Goal: Communication & Community: Answer question/provide support

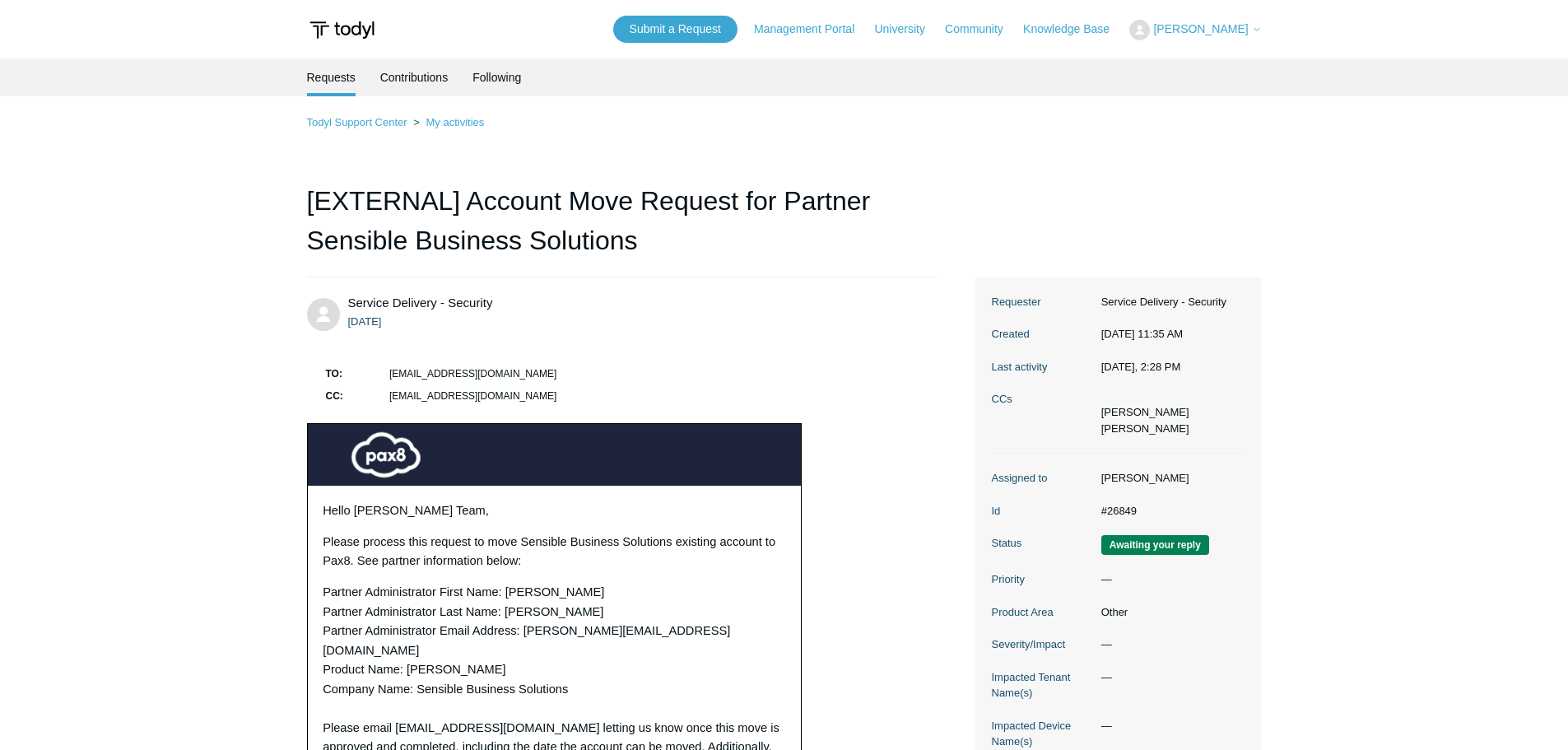
click at [586, 365] on td "[EMAIL_ADDRESS][DOMAIN_NAME]" at bounding box center [662, 375] width 547 height 20
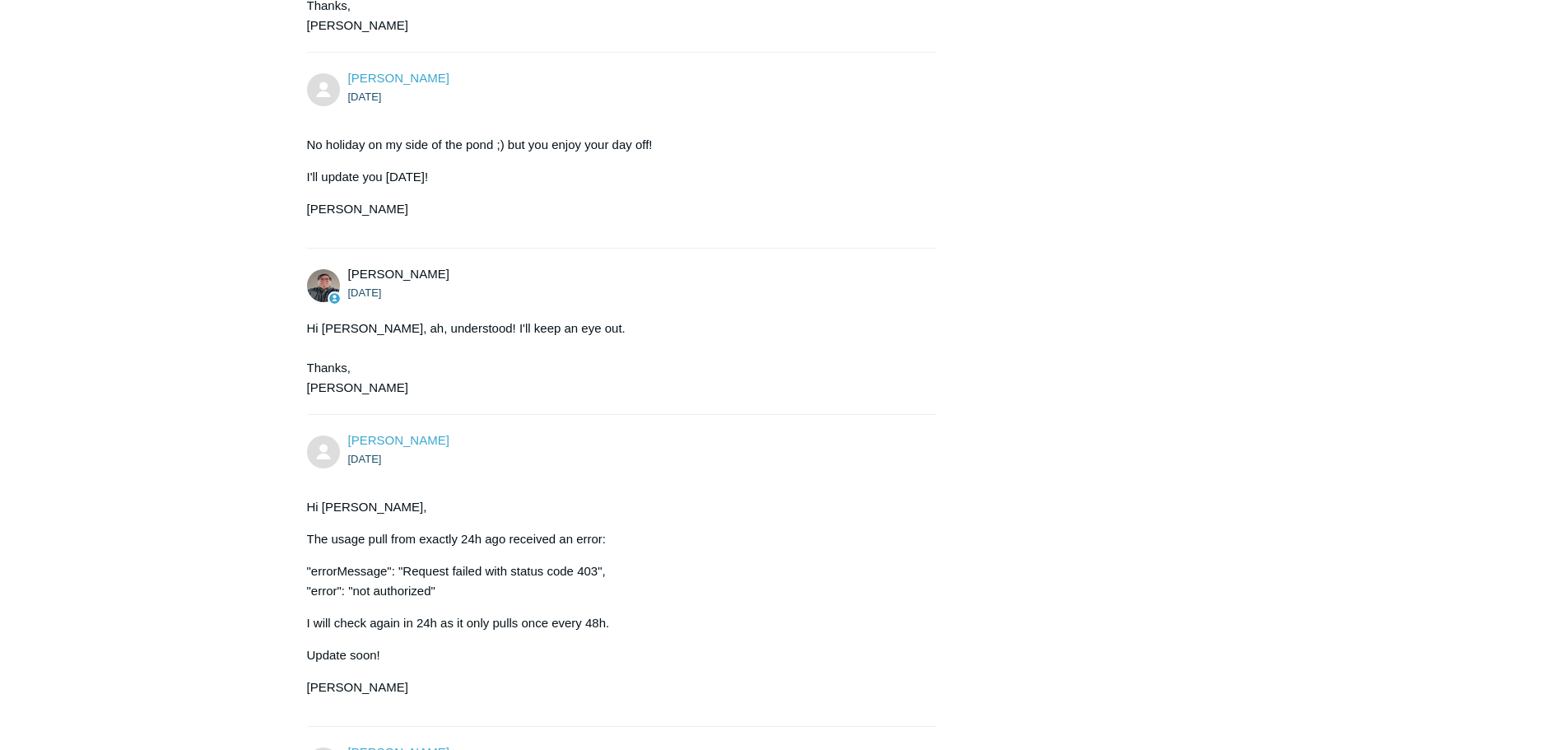
scroll to position [6392, 0]
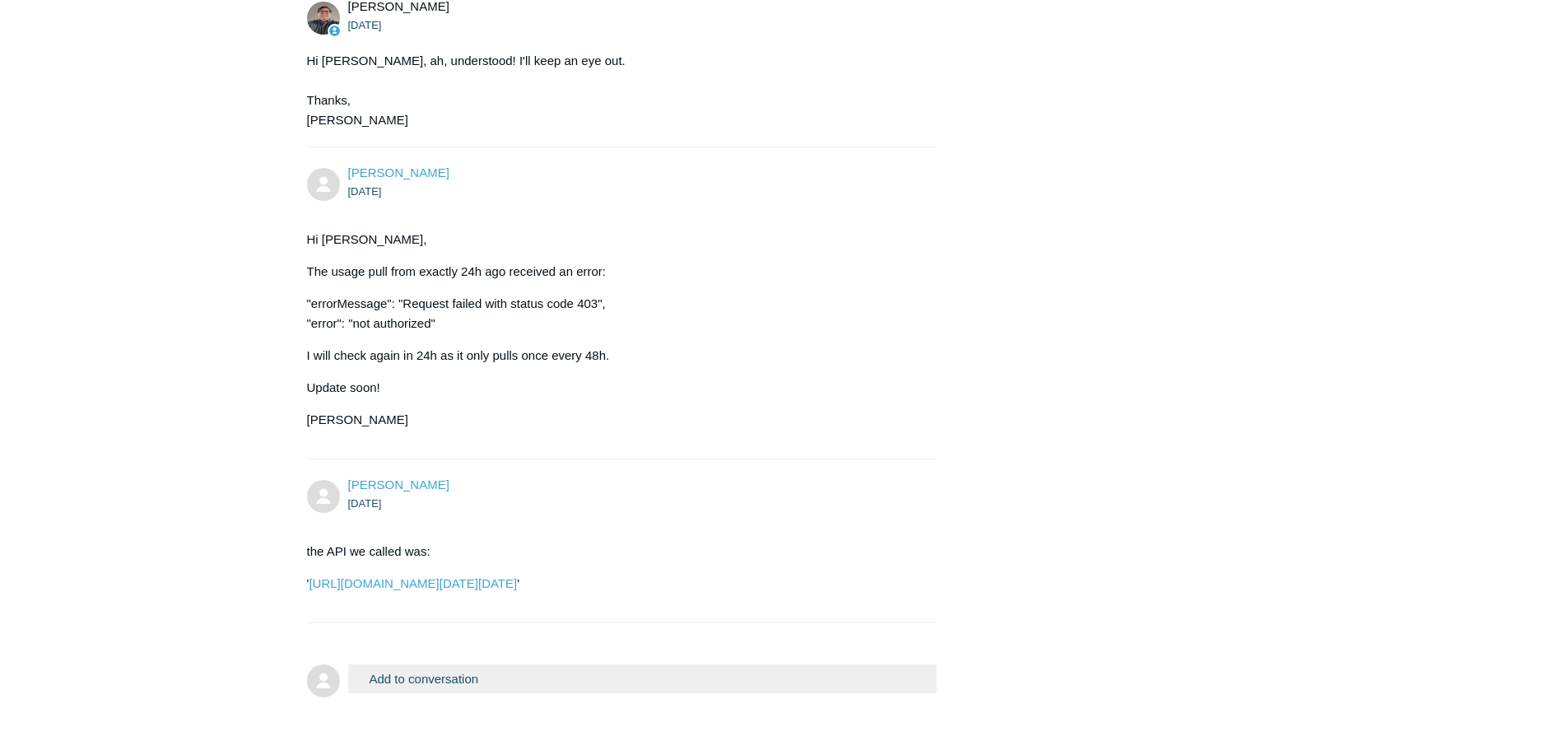
click at [484, 664] on button "Add to conversation" at bounding box center [642, 678] width 590 height 29
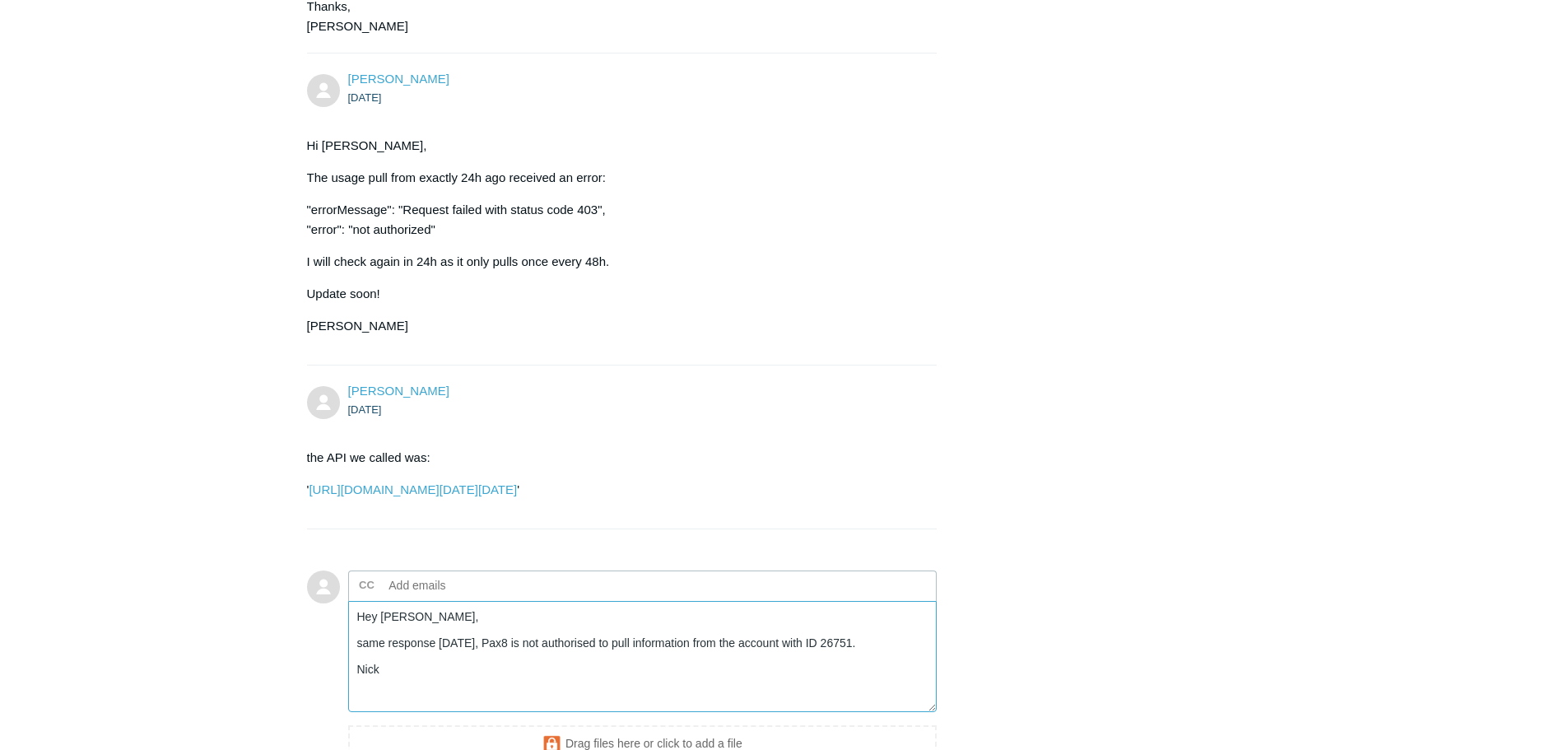
scroll to position [6604, 0]
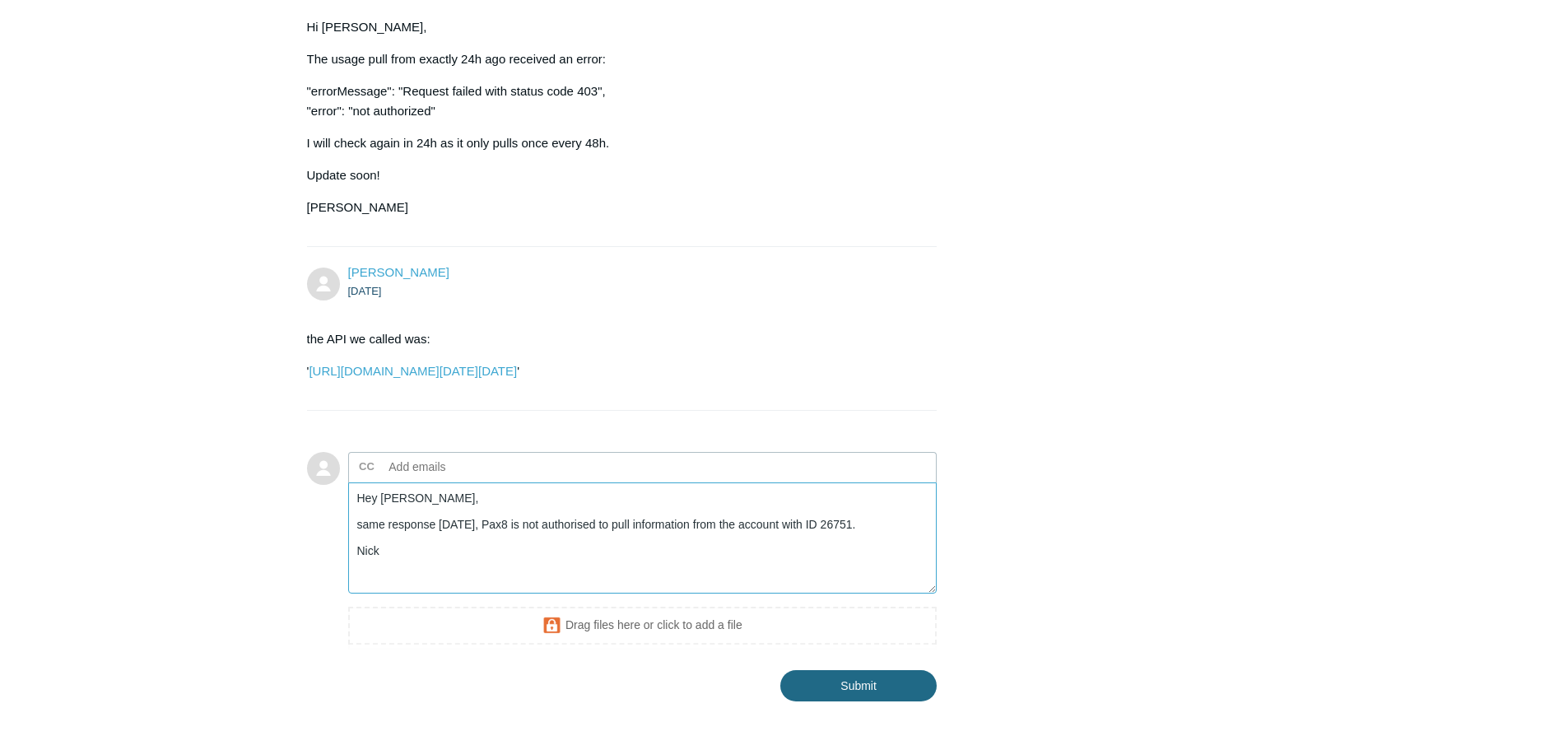
type textarea "Hey [PERSON_NAME], same response [DATE], Pax8 is not authorised to pull informa…"
click at [888, 670] on input "Submit" at bounding box center [858, 687] width 157 height 33
